Goal: Check status: Check status

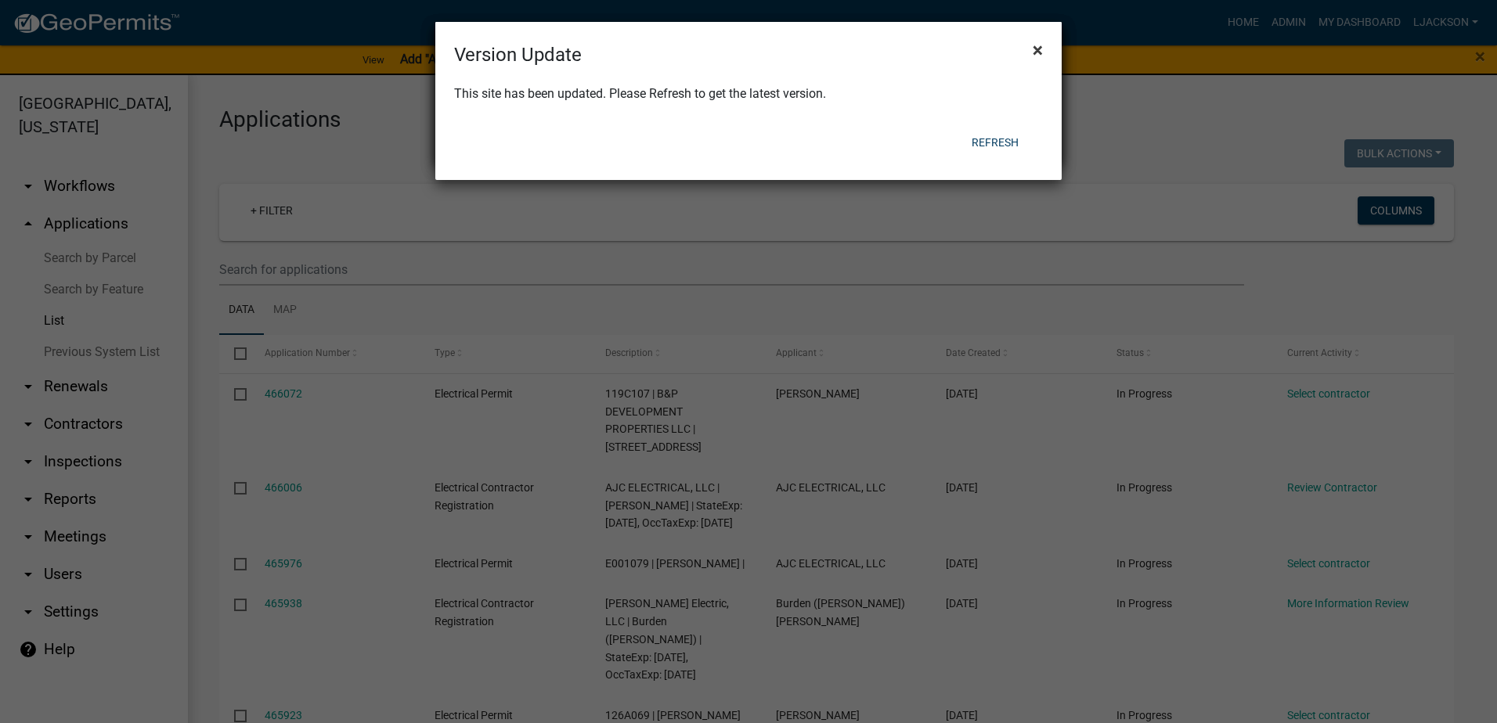
click at [1042, 44] on span "×" at bounding box center [1037, 50] width 10 height 22
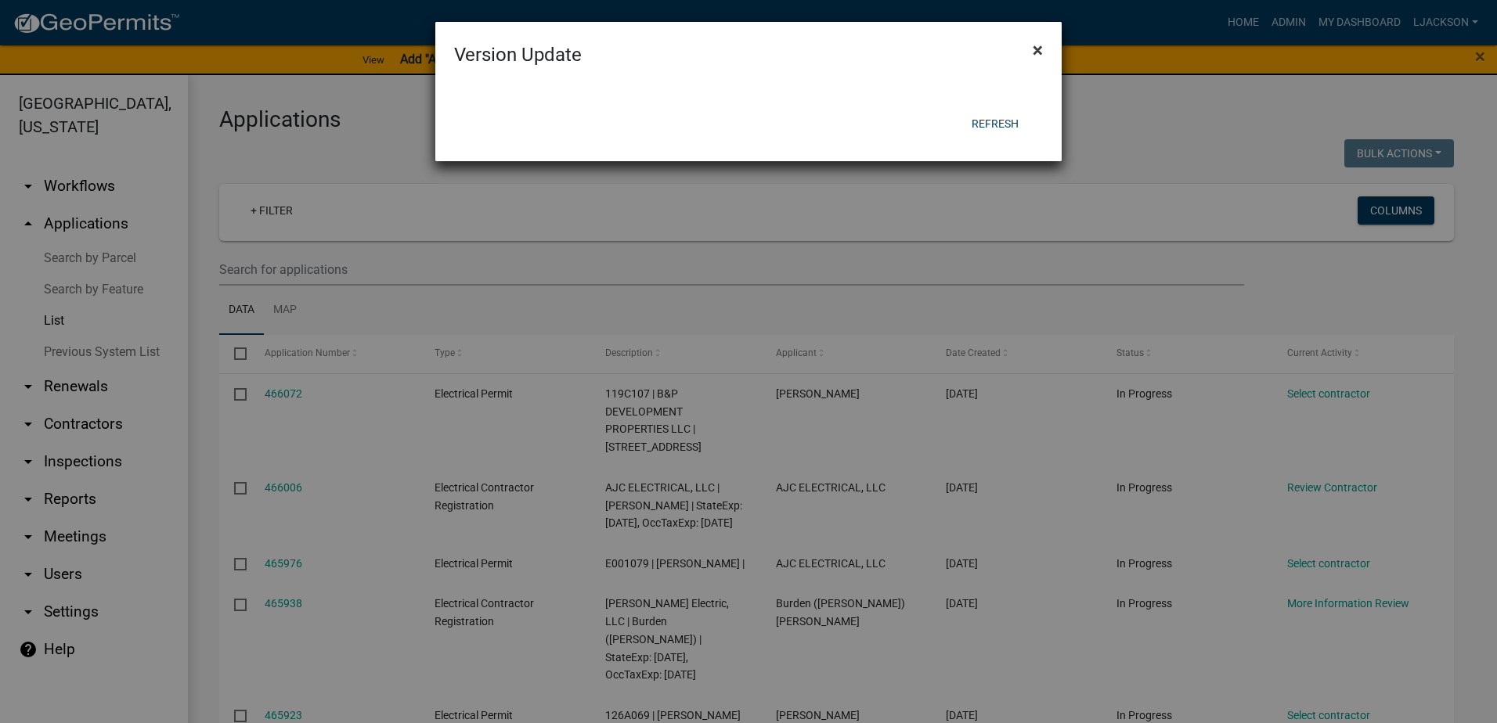
click at [1043, 47] on button "×" at bounding box center [1037, 50] width 35 height 44
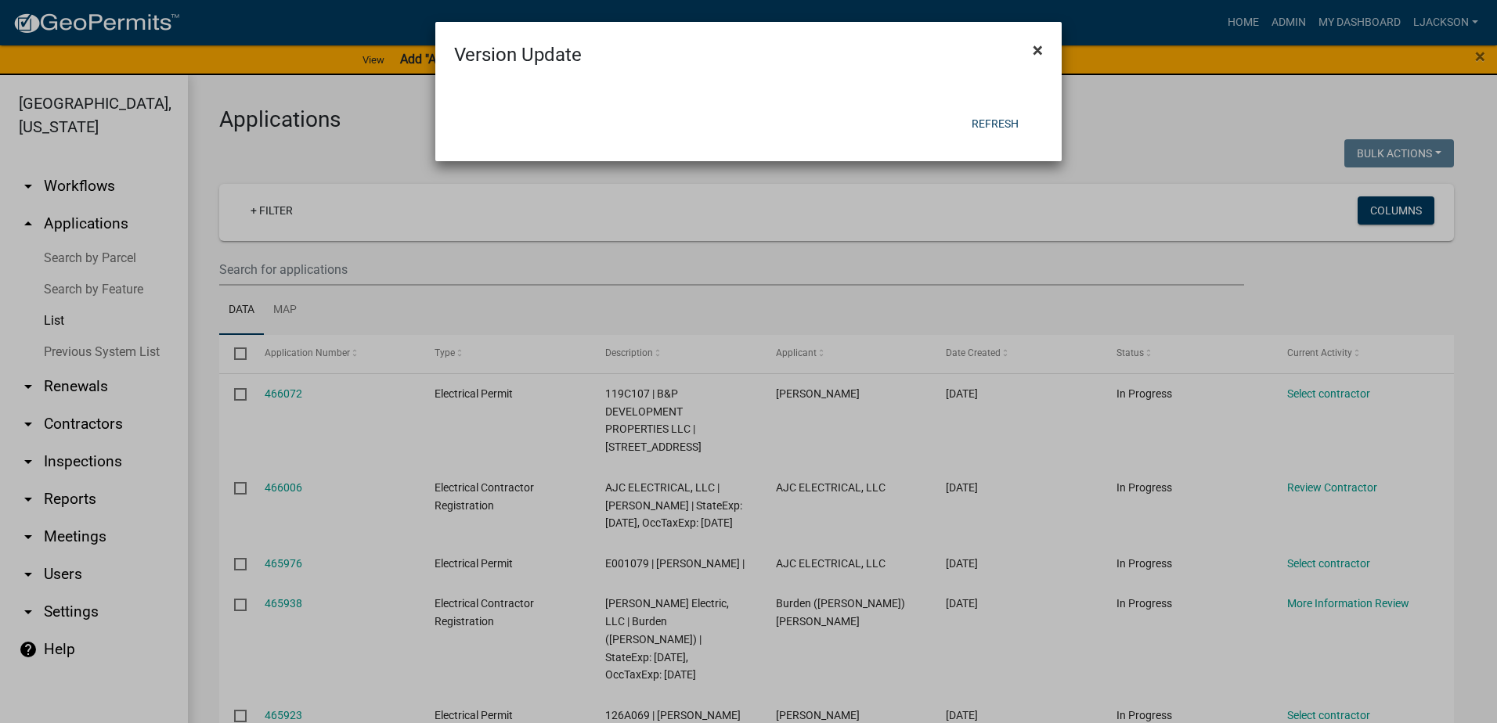
click at [1043, 47] on button "×" at bounding box center [1037, 50] width 35 height 44
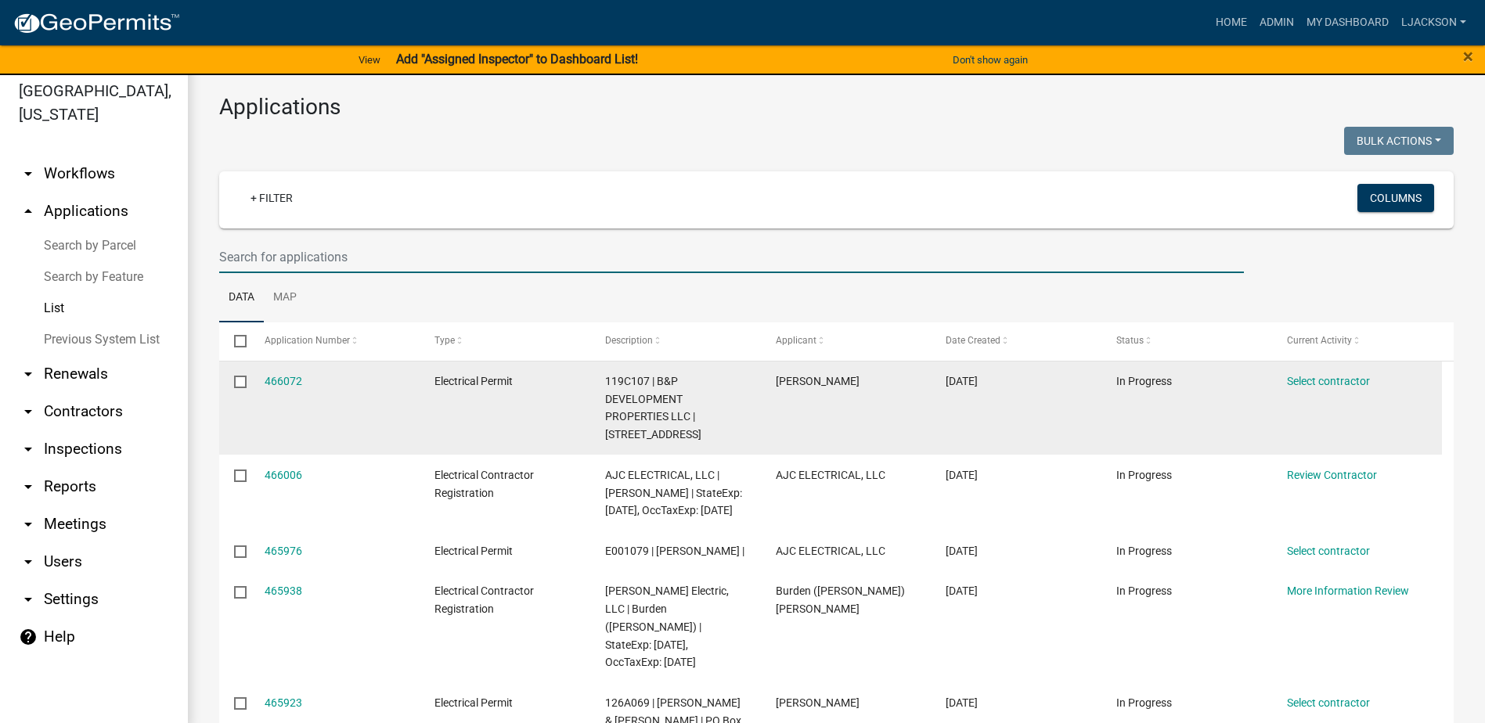
scroll to position [19, 0]
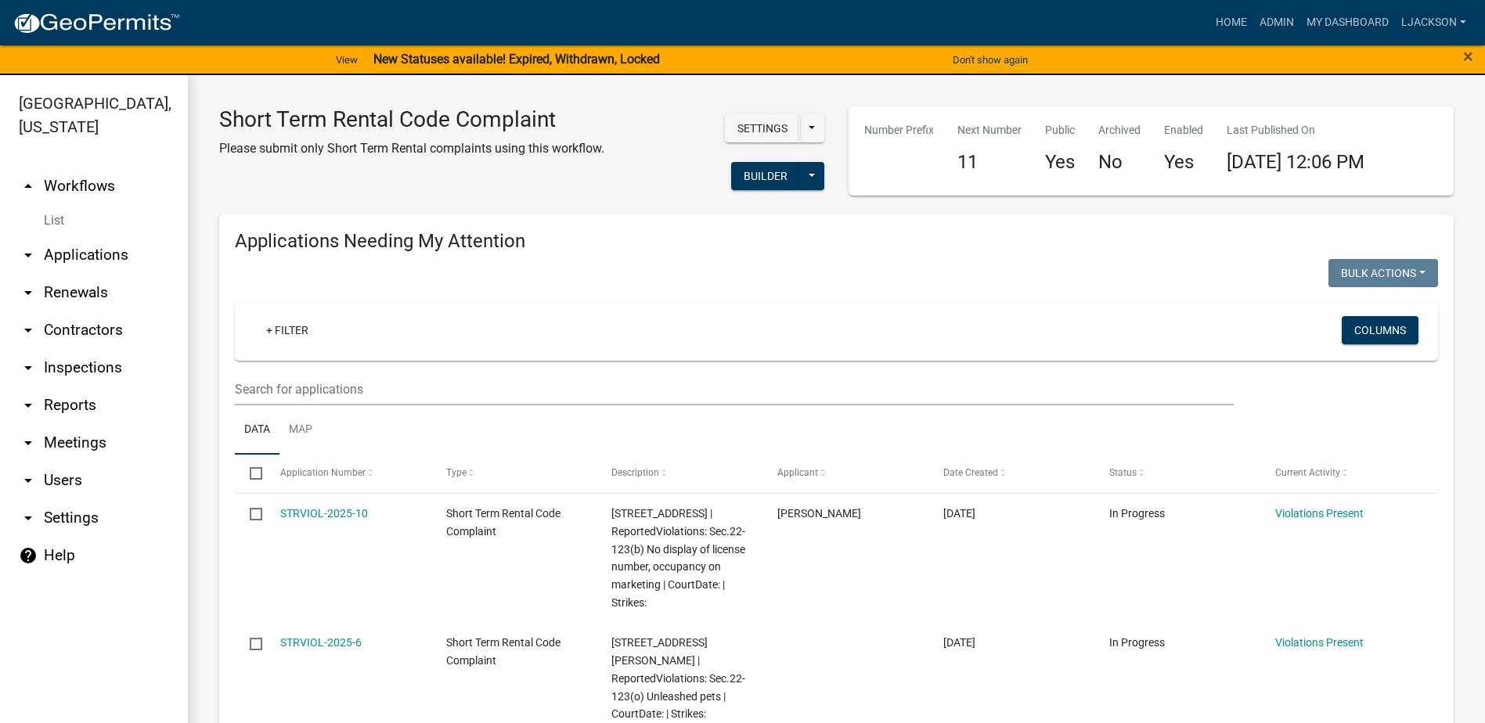
select select "2: 50"
click at [441, 384] on input "text" at bounding box center [734, 389] width 999 height 32
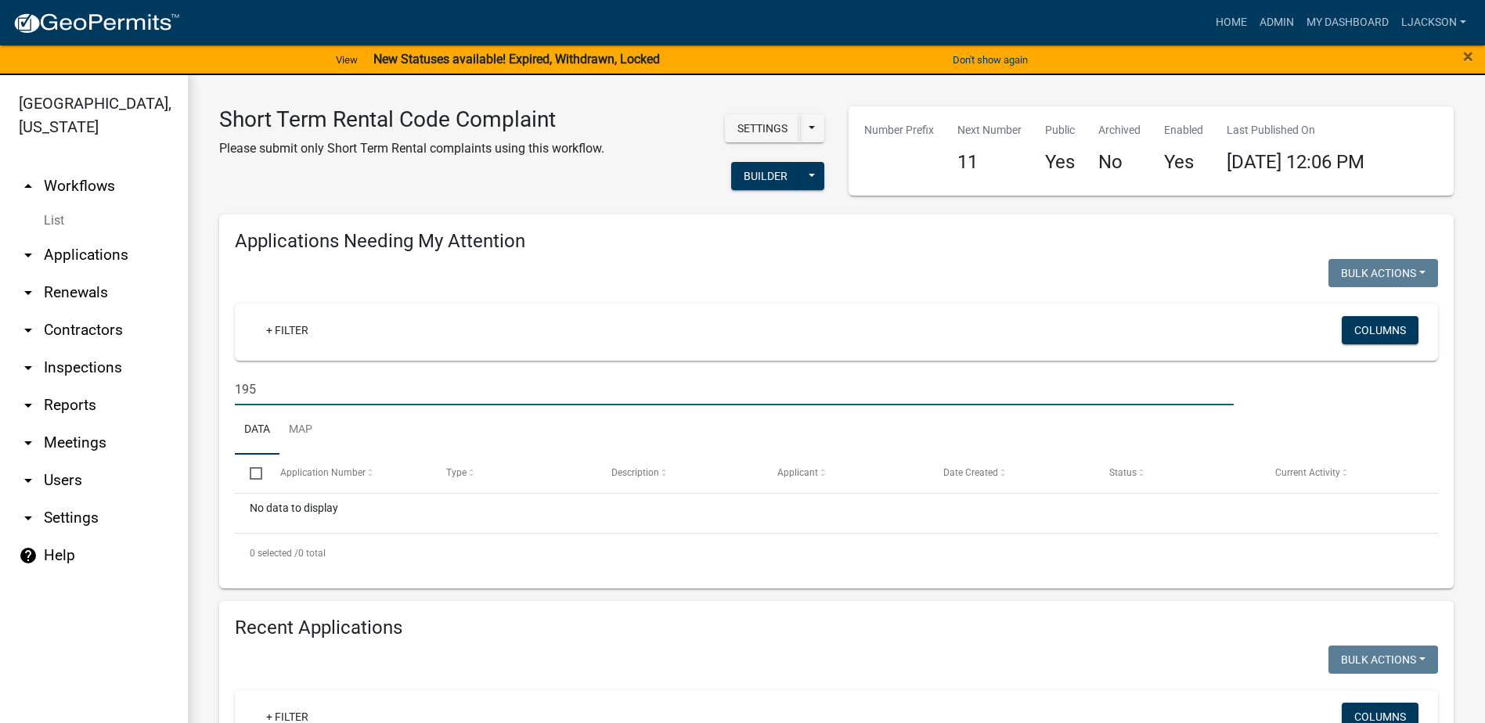
click at [316, 391] on input "195" at bounding box center [734, 389] width 999 height 32
type input "1"
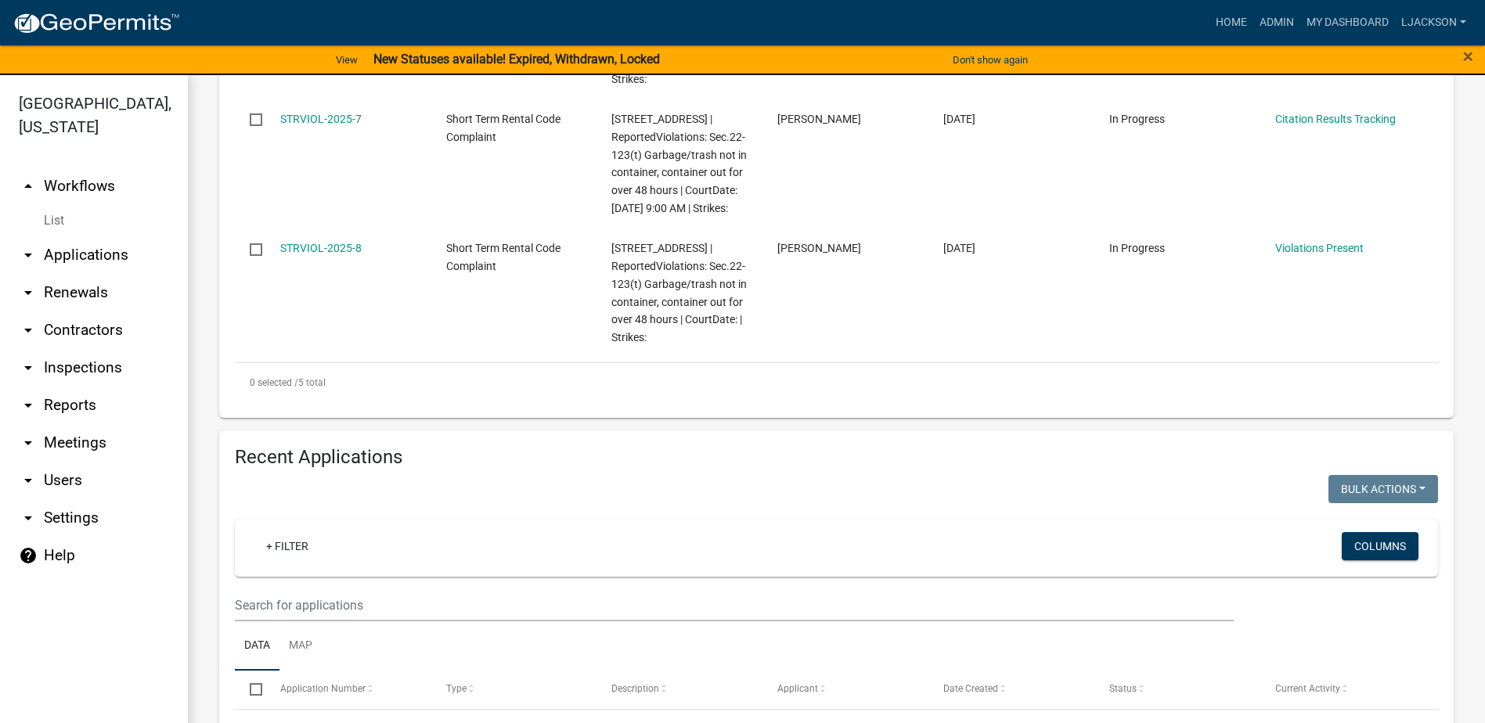
scroll to position [861, 0]
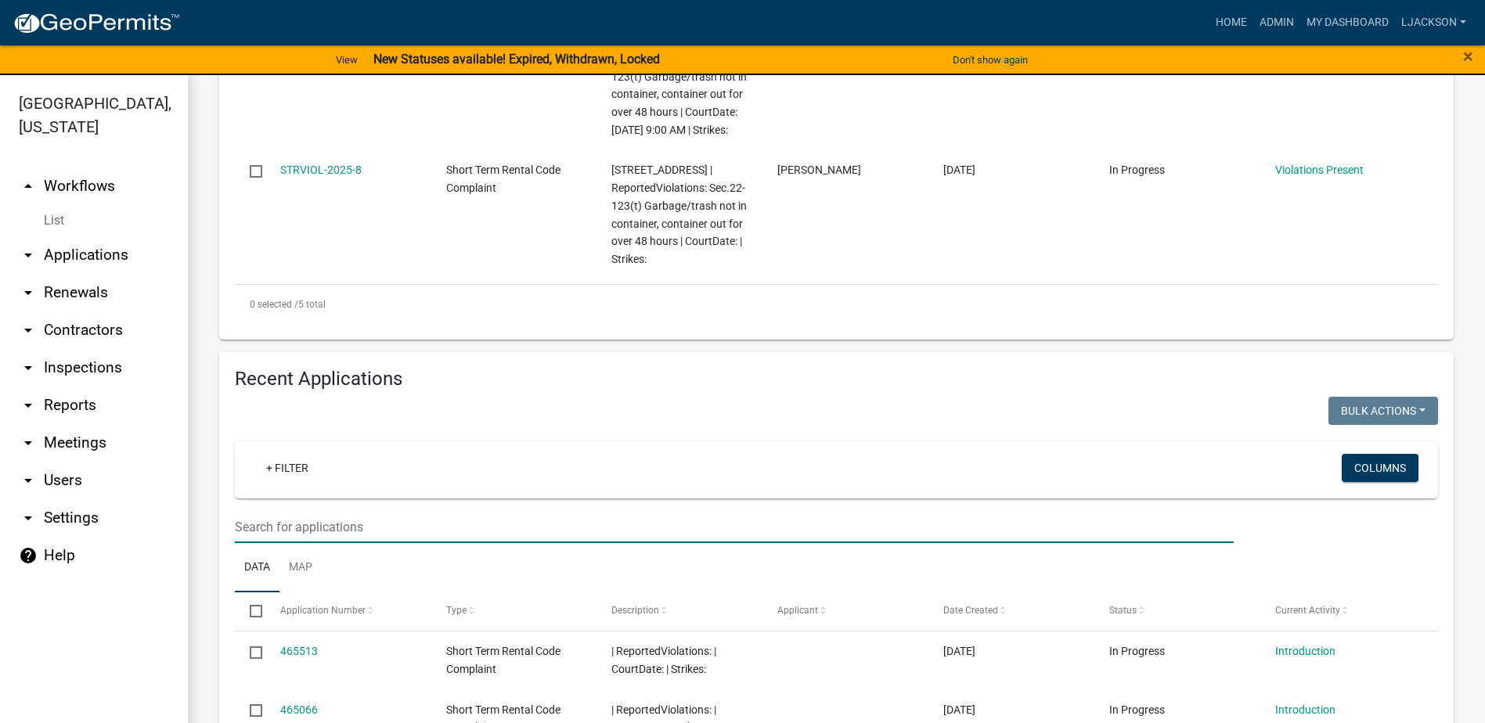
click at [326, 524] on input "text" at bounding box center [734, 527] width 999 height 32
type input "195"
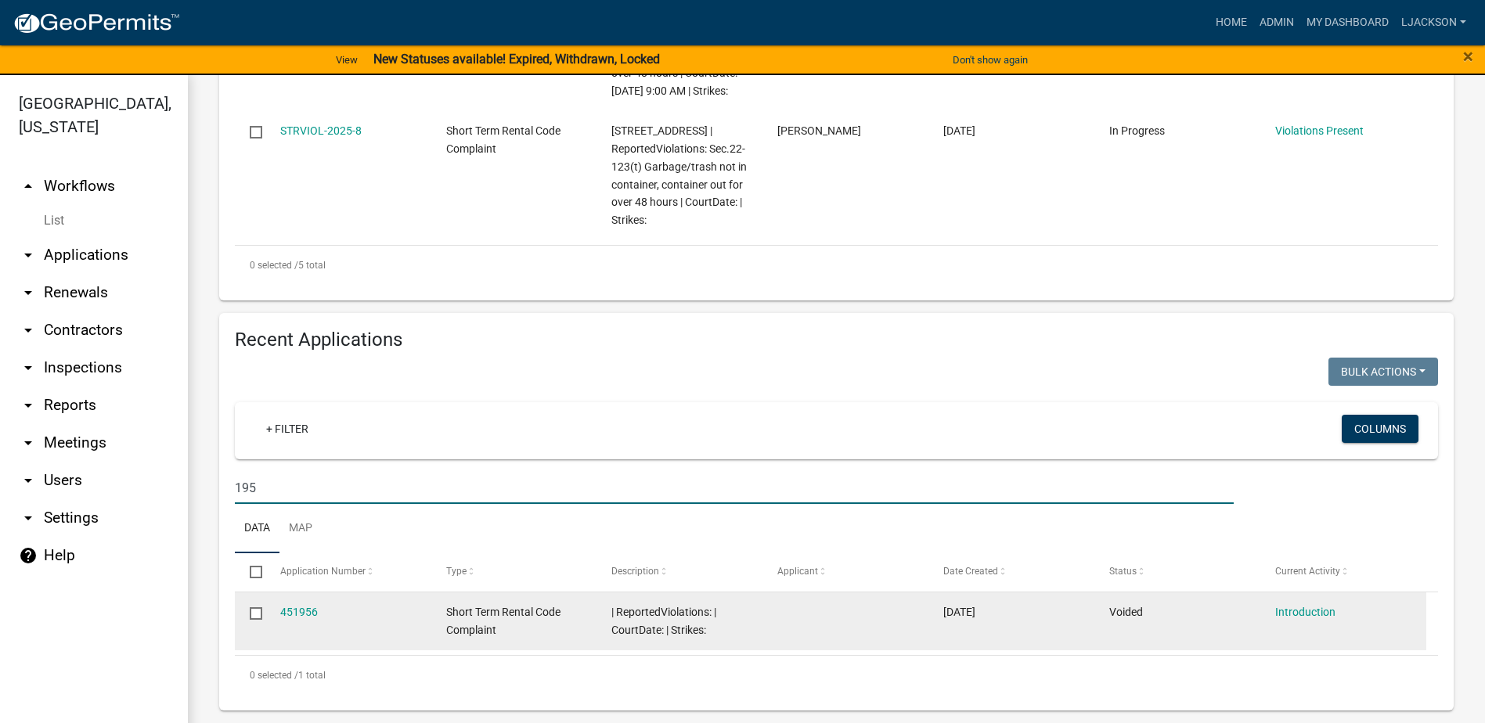
scroll to position [19, 0]
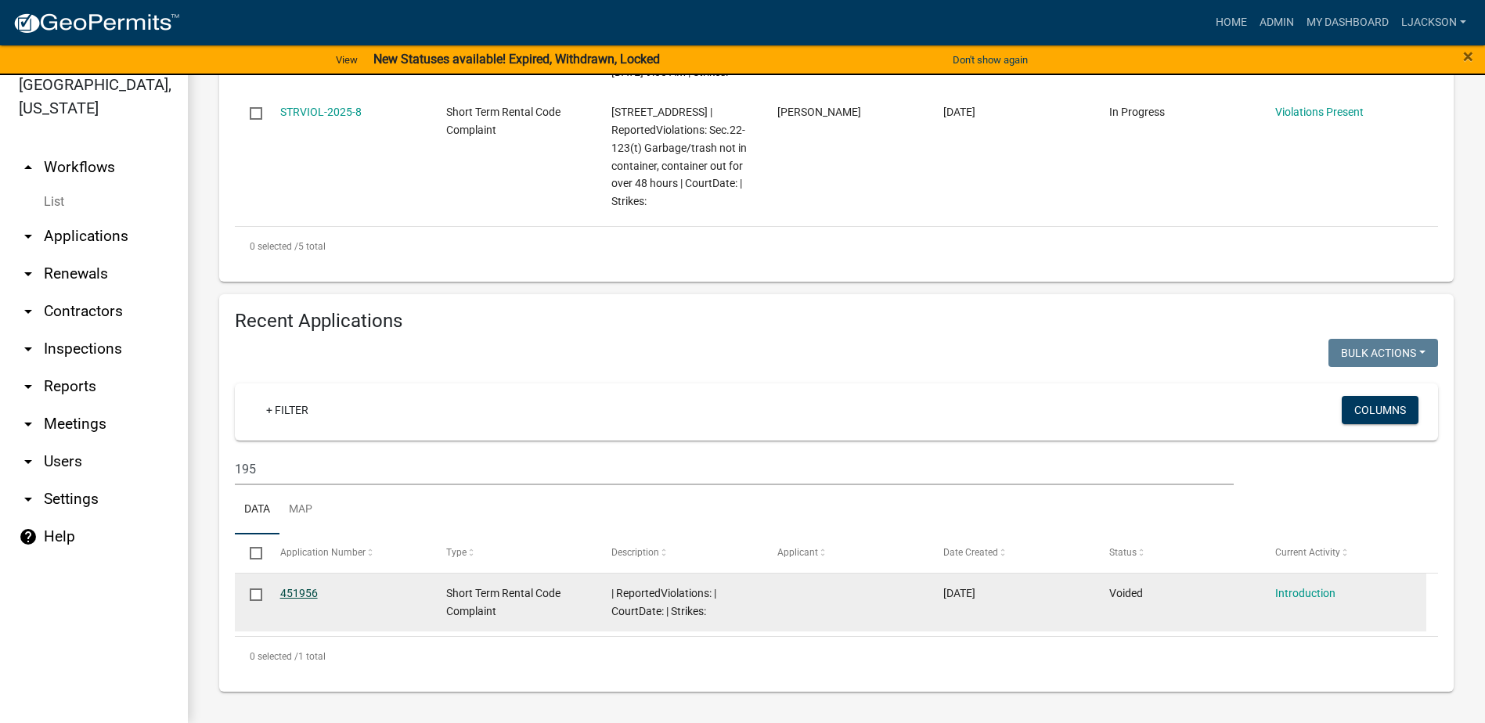
click at [295, 594] on link "451956" at bounding box center [299, 593] width 38 height 13
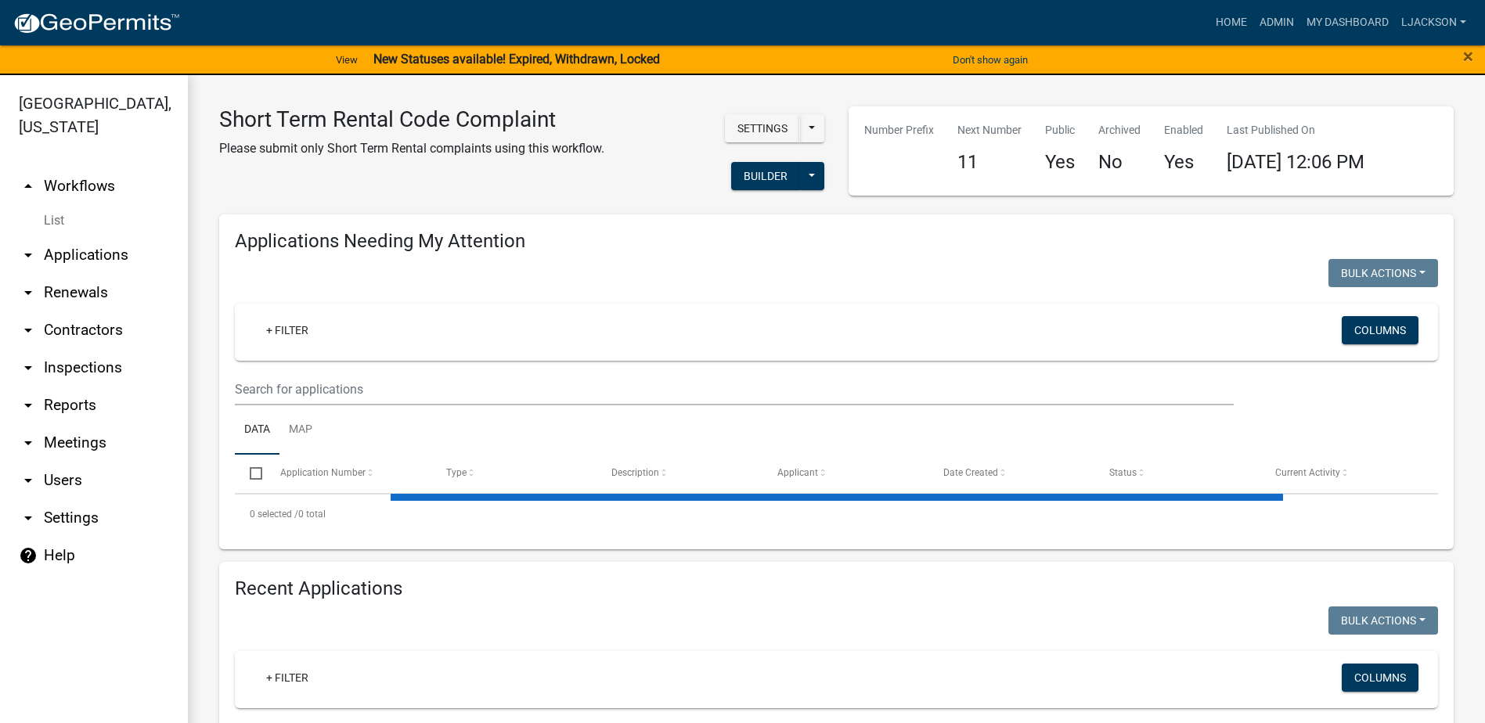
select select "2: 50"
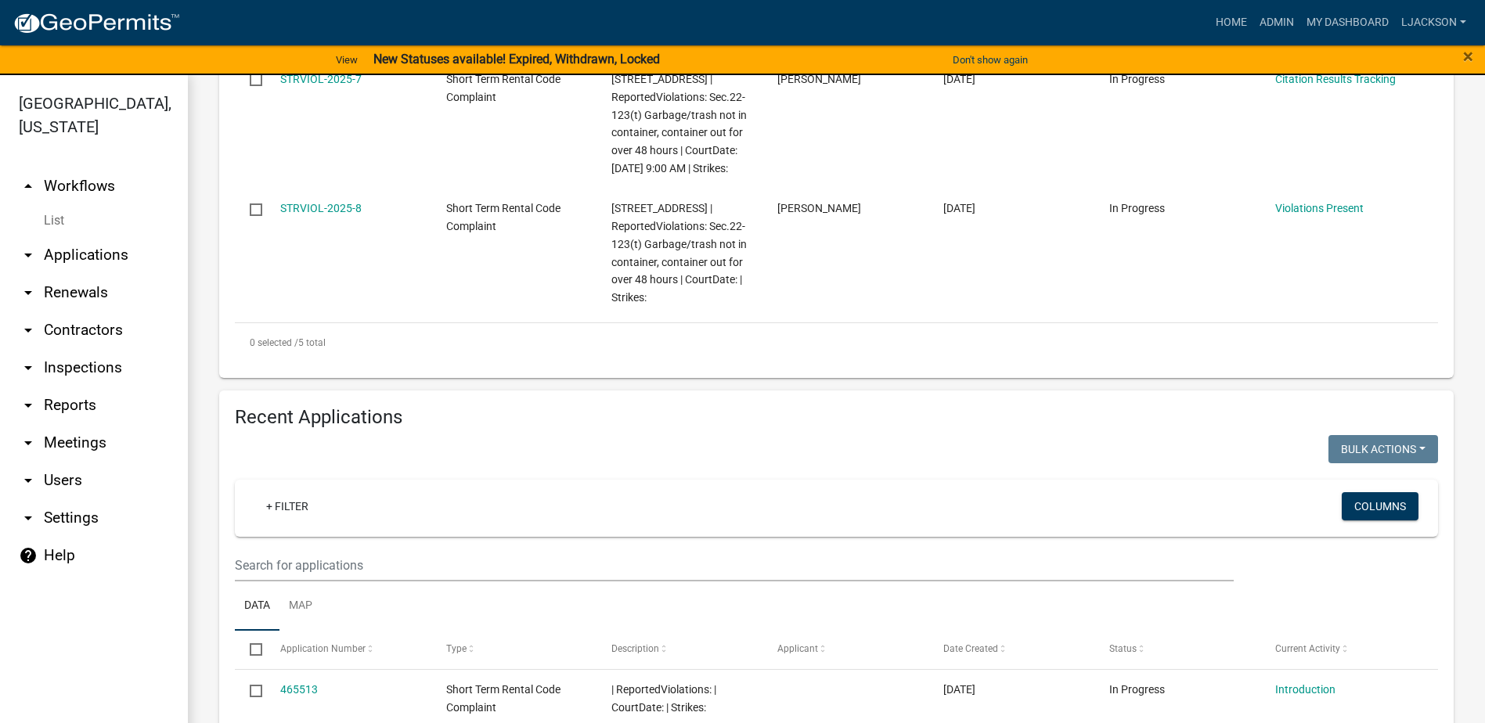
scroll to position [861, 0]
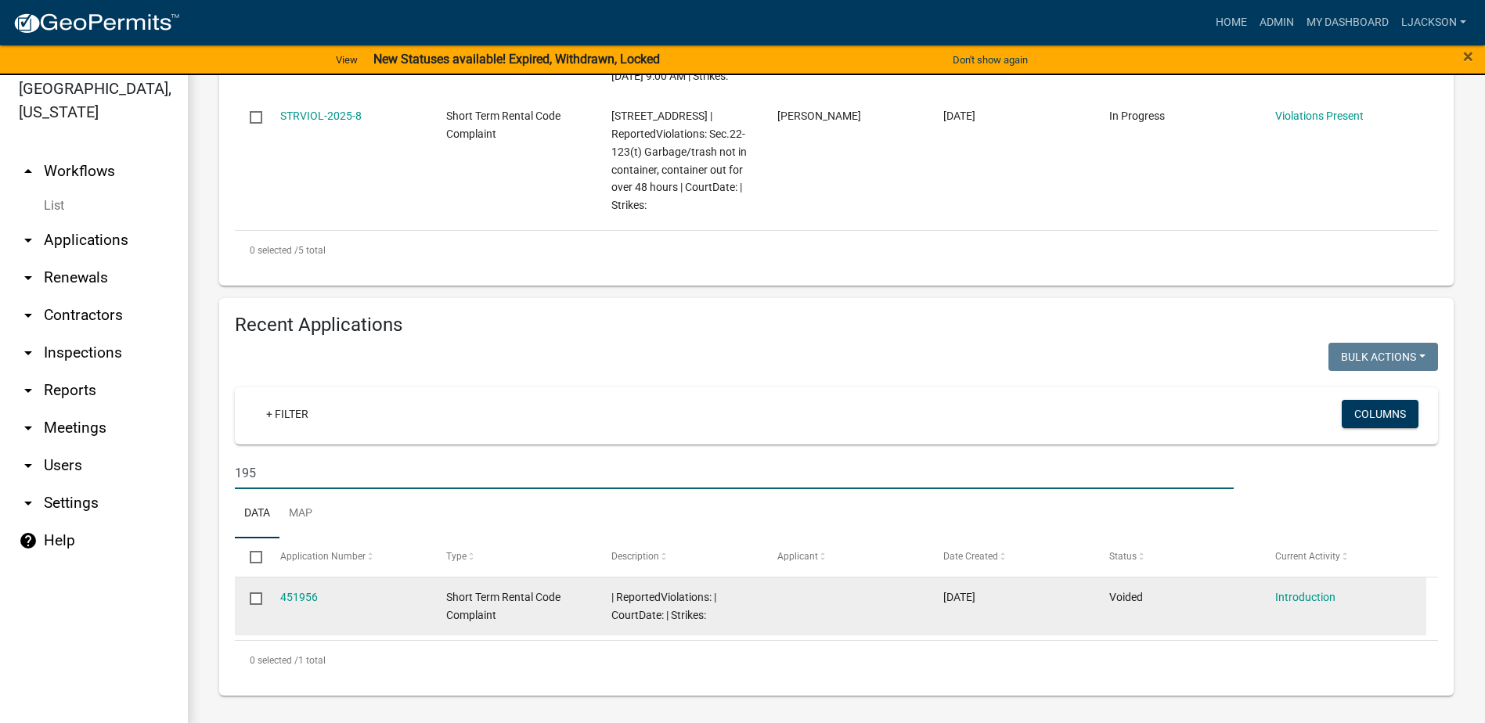
scroll to position [19, 0]
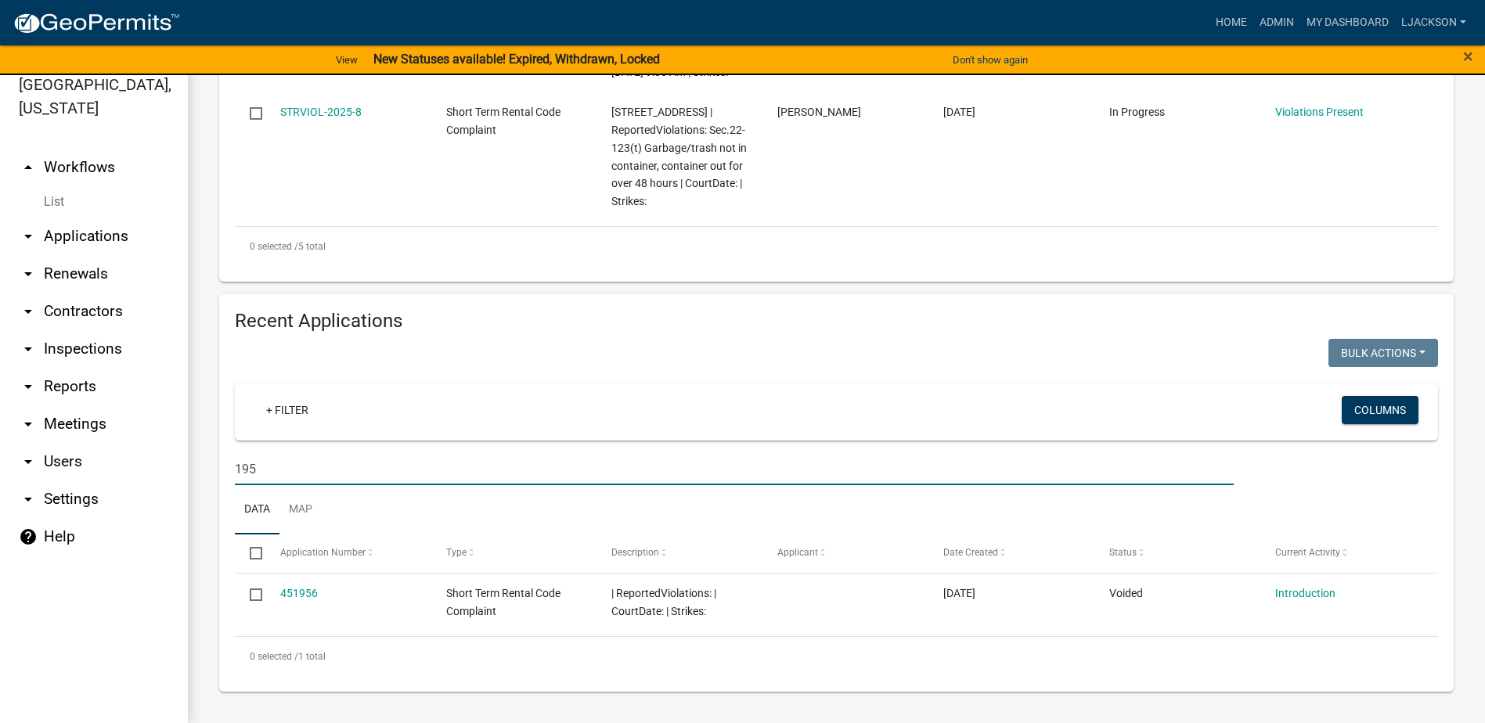
type input "195"
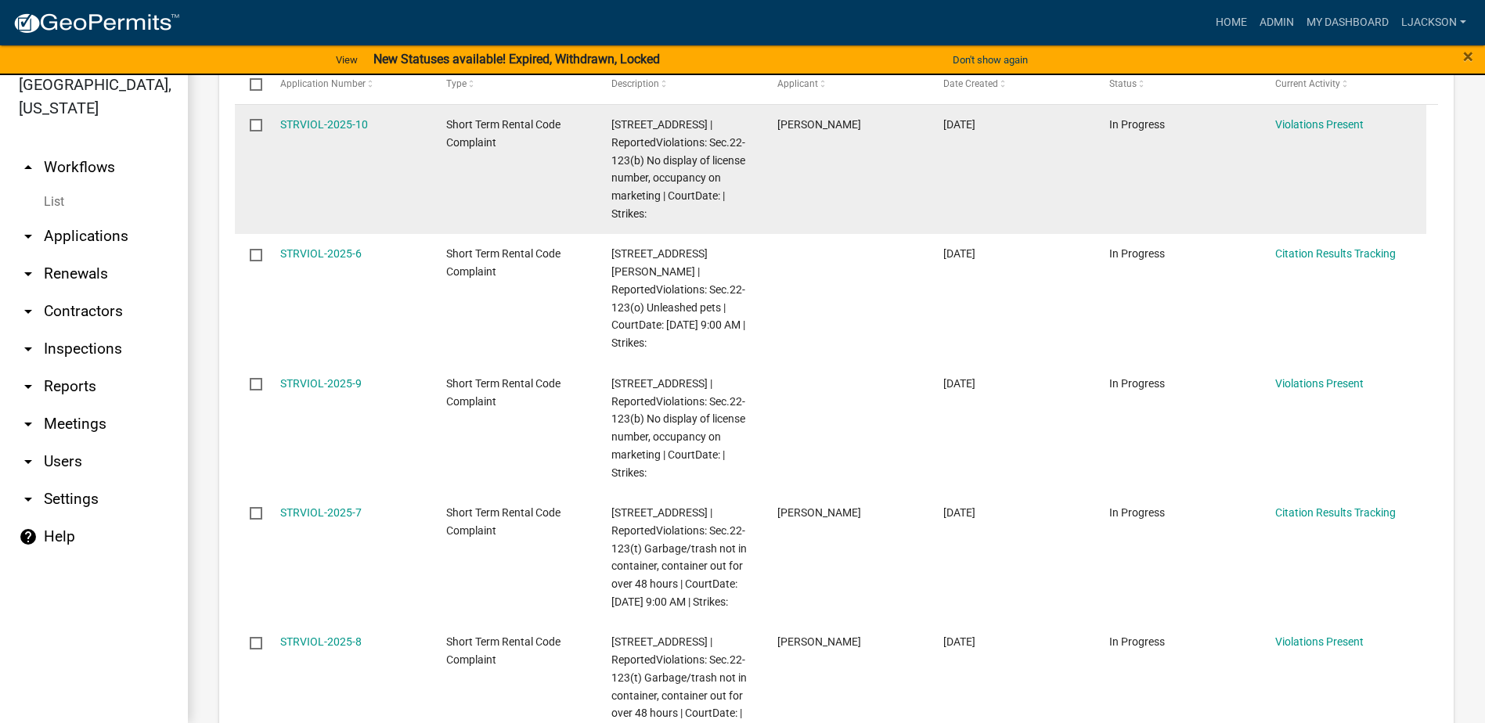
scroll to position [431, 0]
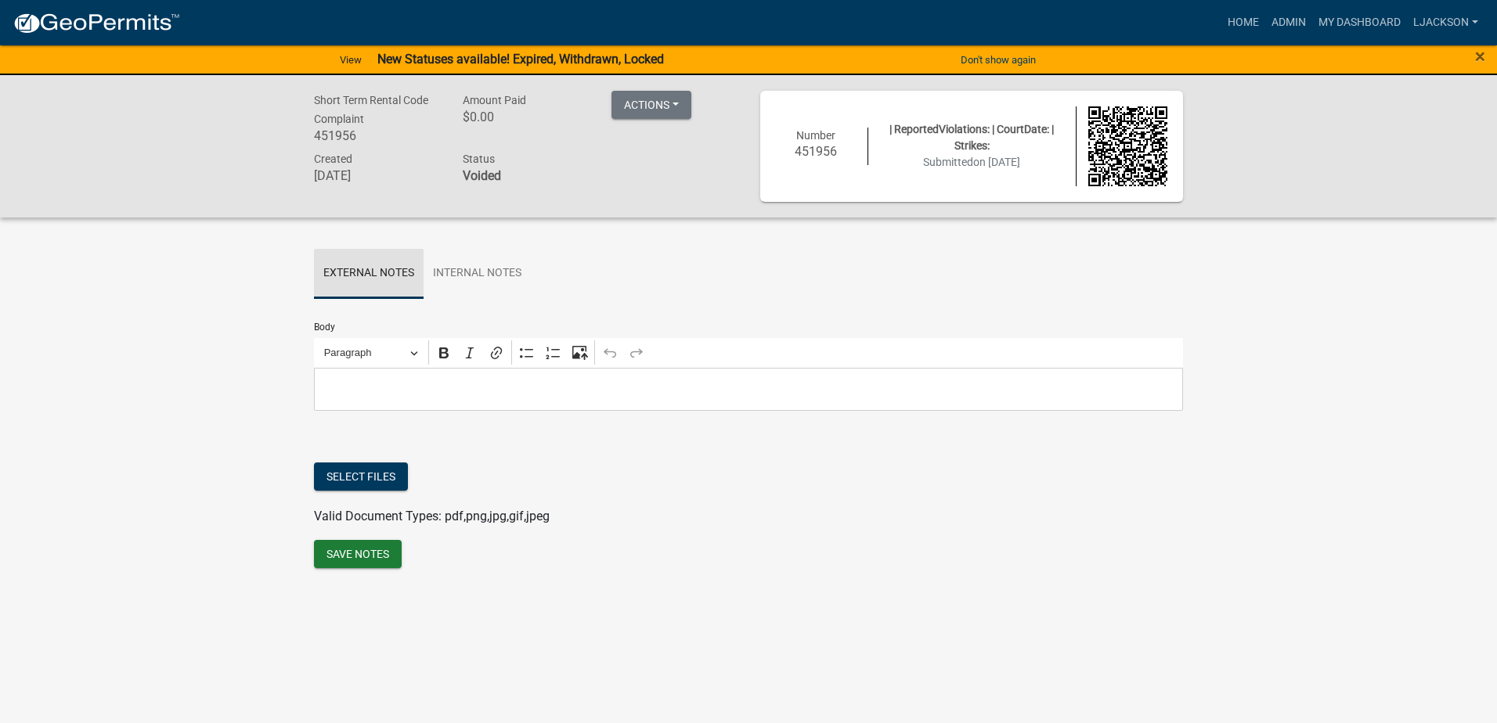
click at [387, 271] on link "External Notes" at bounding box center [369, 274] width 110 height 50
click at [480, 274] on link "Internal Notes" at bounding box center [476, 274] width 107 height 50
click at [389, 274] on link "External Notes" at bounding box center [369, 274] width 110 height 50
click at [677, 95] on button "Actions" at bounding box center [651, 105] width 80 height 28
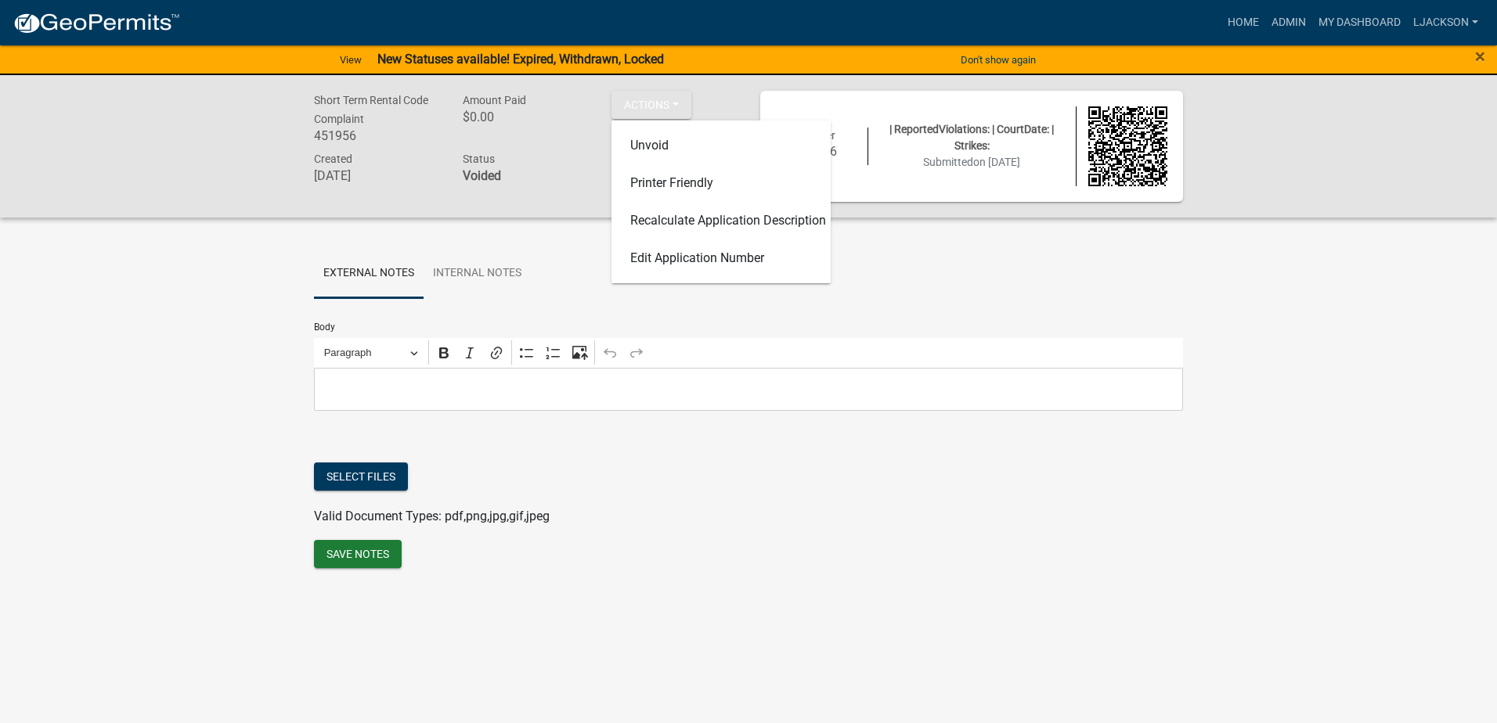
click at [552, 260] on ul "External Notes Internal Notes" at bounding box center [748, 273] width 869 height 49
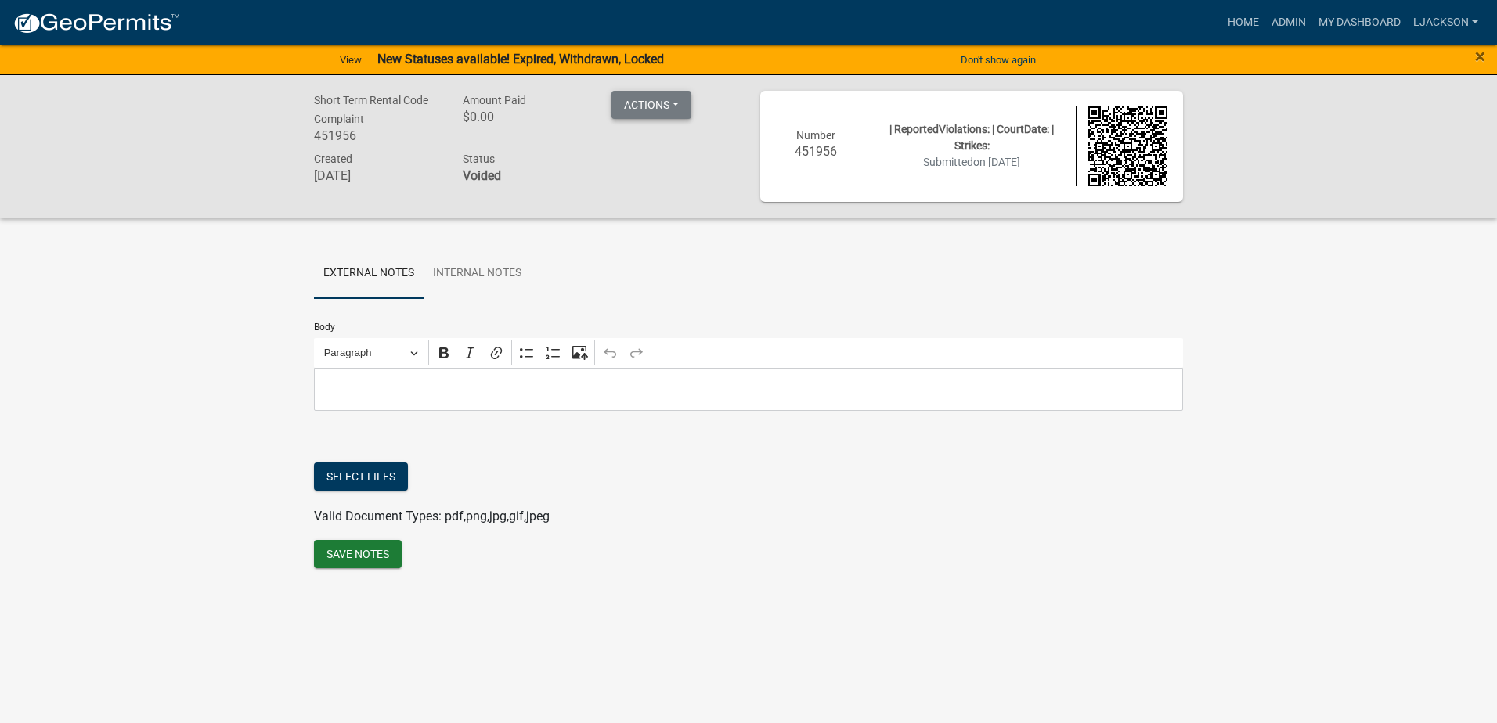
click at [683, 103] on button "Actions" at bounding box center [651, 105] width 80 height 28
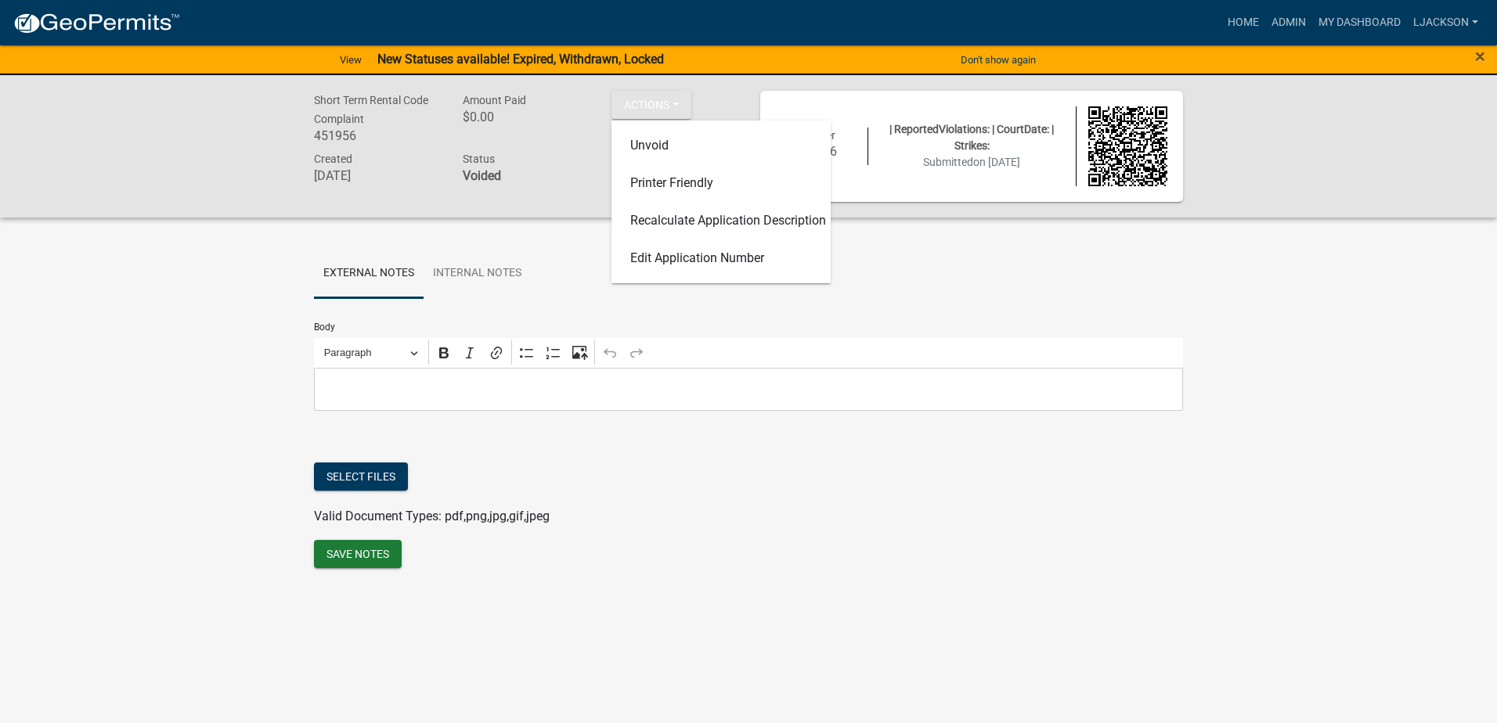
click at [575, 118] on h6 "$0.00" at bounding box center [525, 117] width 125 height 15
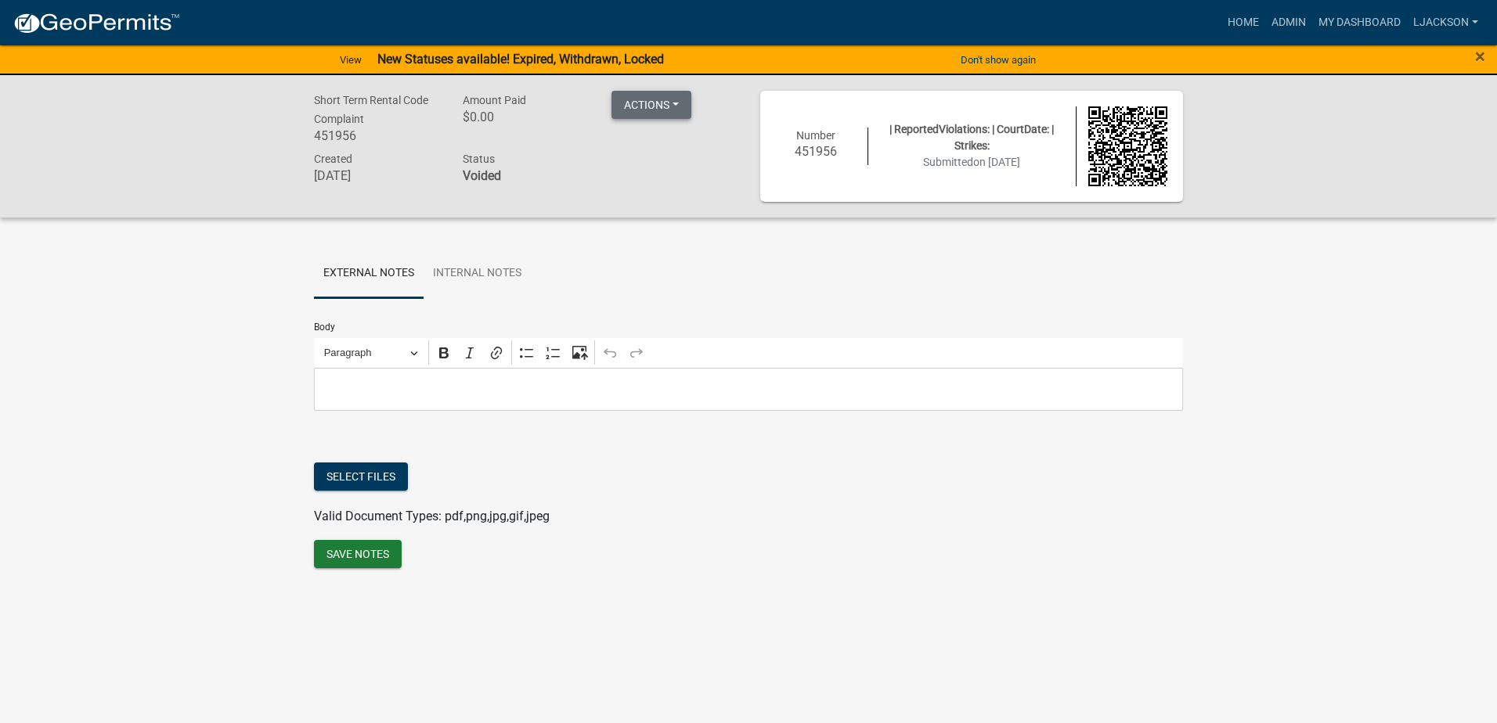
click at [676, 110] on button "Actions" at bounding box center [651, 105] width 80 height 28
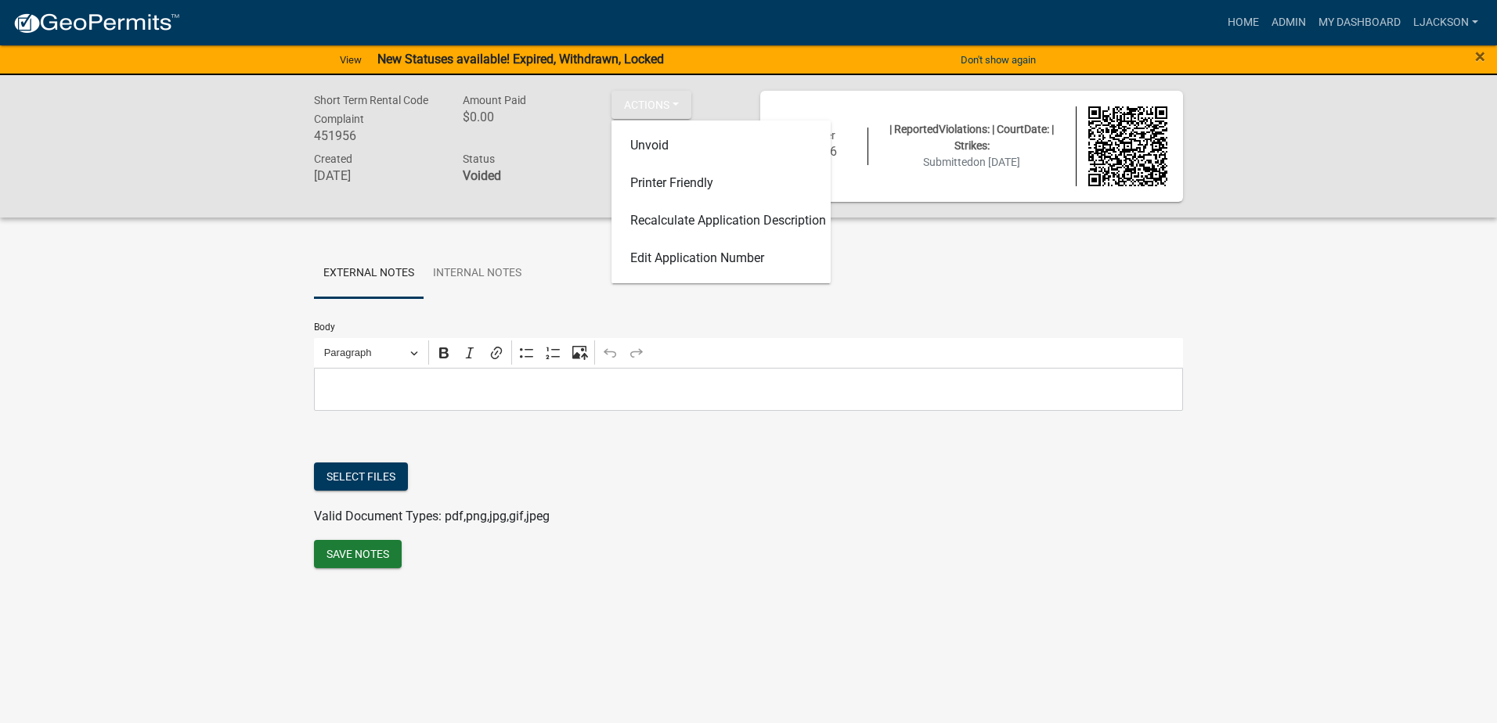
click at [585, 141] on div "Amount Paid $0.00" at bounding box center [525, 120] width 149 height 59
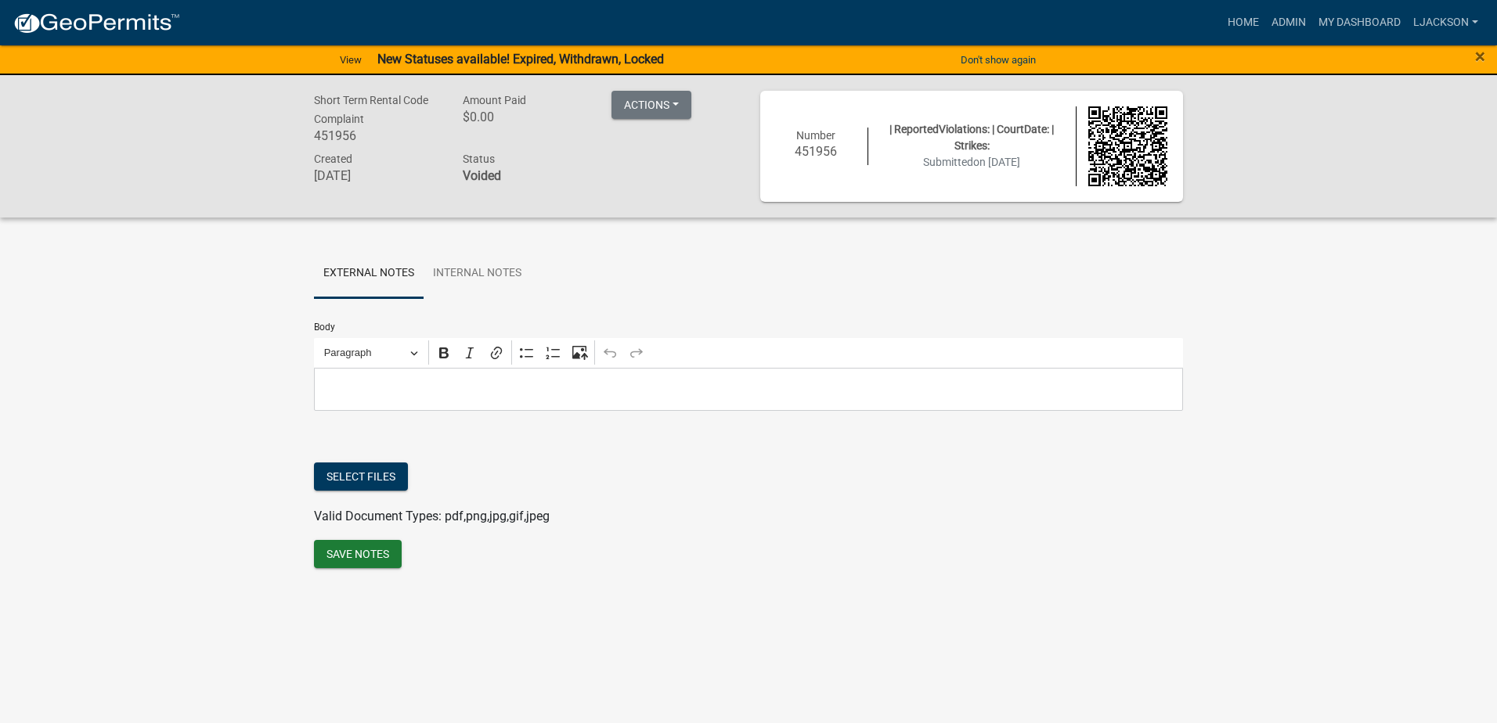
click at [482, 157] on span "Status" at bounding box center [479, 159] width 32 height 13
click at [416, 171] on h6 "July 18, 2025" at bounding box center [376, 175] width 125 height 15
click at [463, 271] on link "Internal Notes" at bounding box center [476, 274] width 107 height 50
click at [348, 268] on link "External Notes" at bounding box center [369, 274] width 110 height 50
click at [481, 265] on link "Internal Notes" at bounding box center [476, 274] width 107 height 50
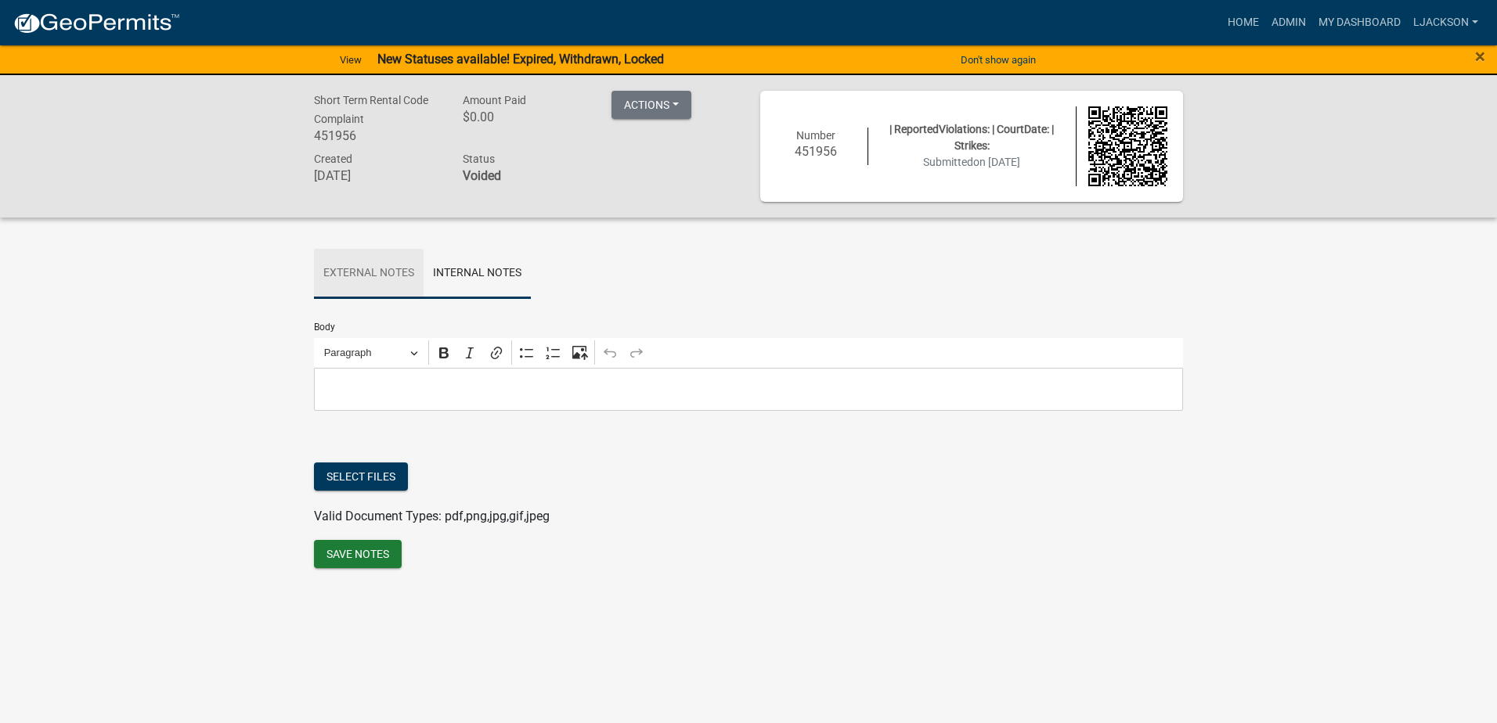
click at [393, 277] on link "External Notes" at bounding box center [369, 274] width 110 height 50
click at [452, 53] on strong "New Statuses available! Expired, Withdrawn, Locked" at bounding box center [520, 59] width 287 height 15
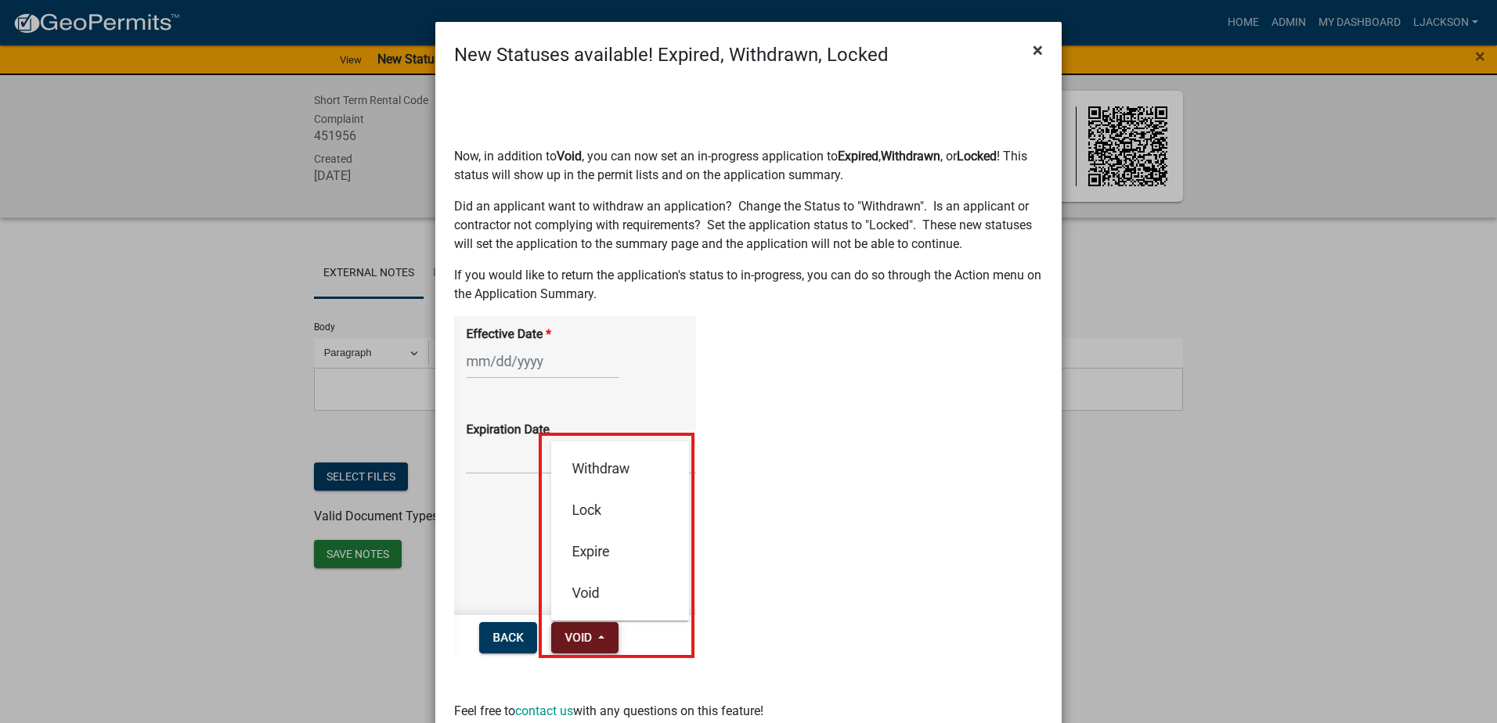
click at [1039, 43] on button "×" at bounding box center [1037, 50] width 35 height 44
